Goal: Answer question/provide support: Answer question/provide support

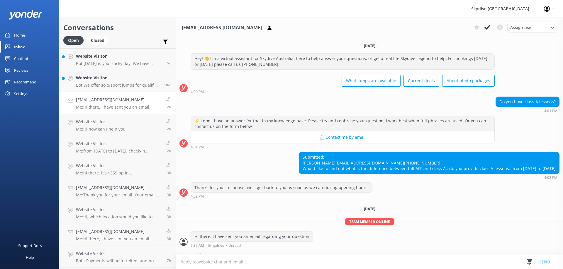
scroll to position [20, 0]
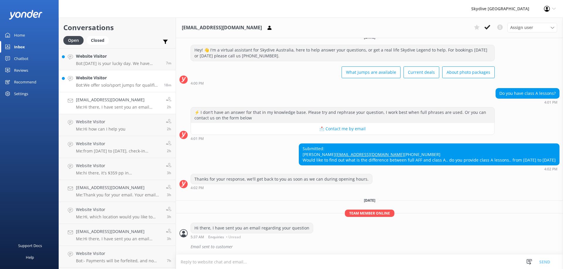
click at [135, 89] on link "Website Visitor Bot: We offer solo/sport jumps for qualified skydivers at our […" at bounding box center [117, 81] width 117 height 22
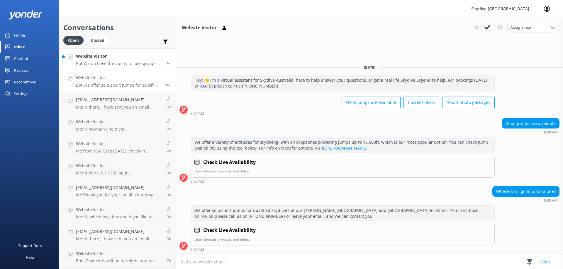
click at [123, 61] on p "Bot: We do have the ability to take groups on the same plane, but group sizes c…" at bounding box center [119, 63] width 86 height 5
